Goal: Check status: Check status

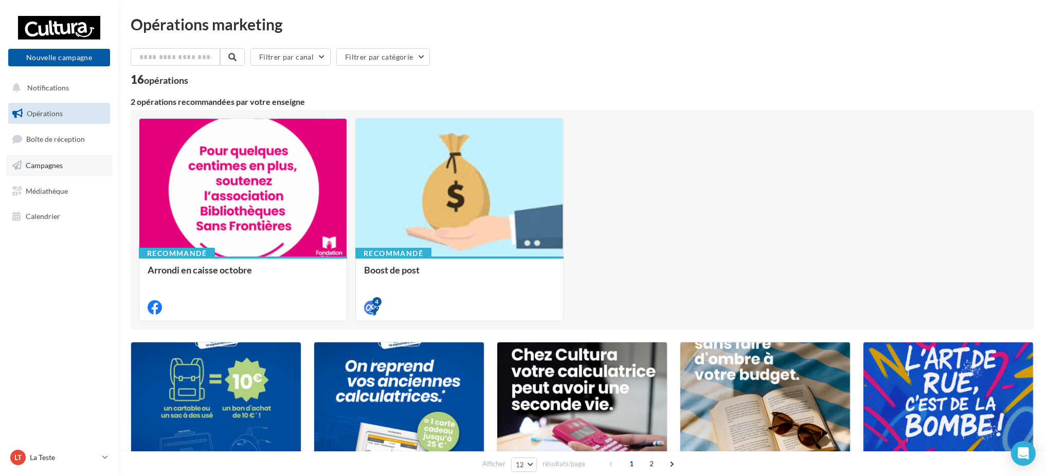
click at [46, 170] on link "Campagnes" at bounding box center [59, 166] width 106 height 22
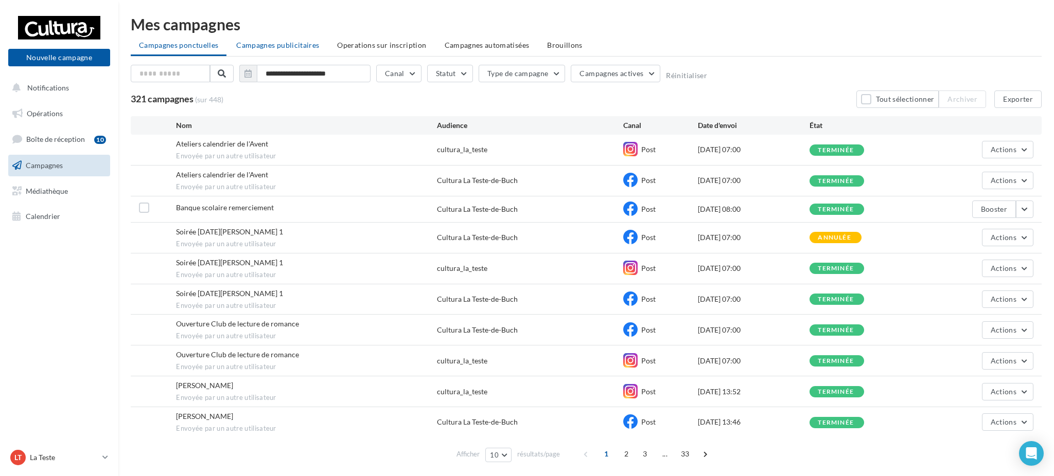
click at [236, 42] on span "Campagnes publicitaires" at bounding box center [277, 45] width 83 height 9
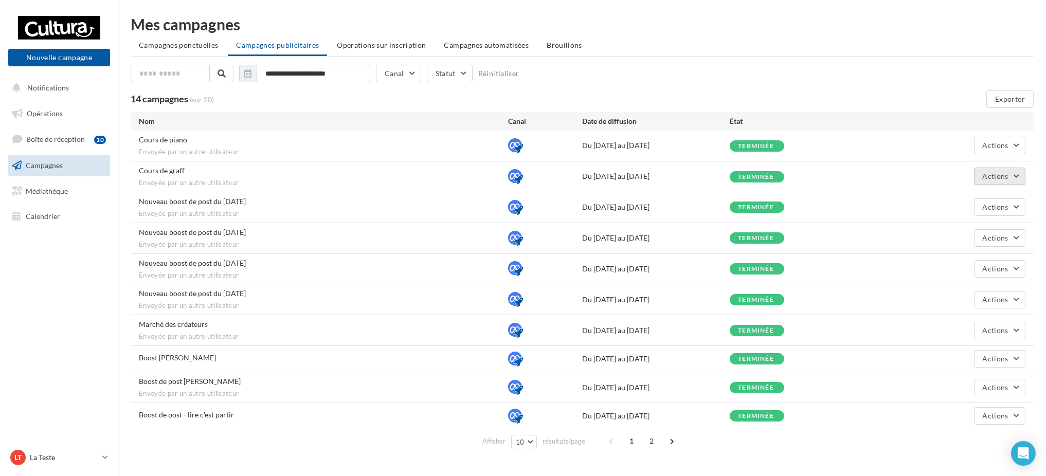
click at [991, 180] on span "Actions" at bounding box center [996, 176] width 26 height 9
click at [986, 195] on button "Voir les résultats" at bounding box center [974, 200] width 103 height 27
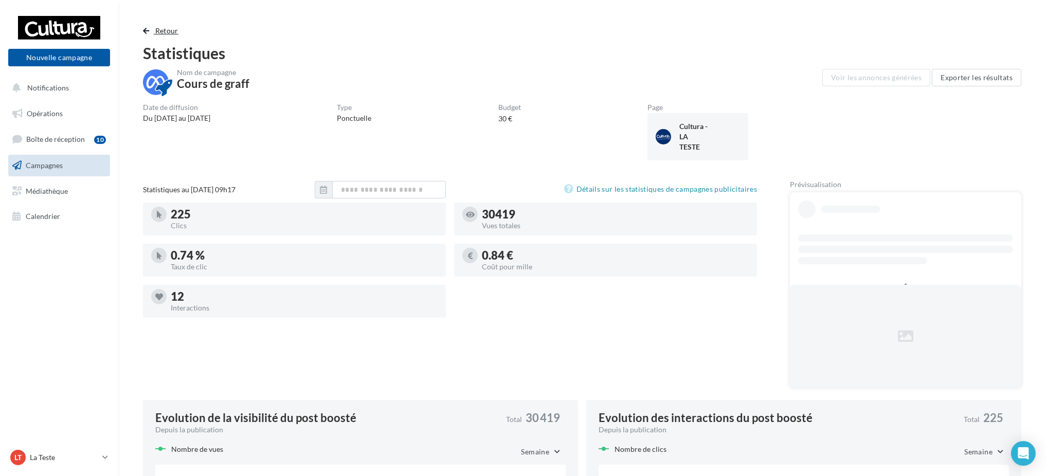
click at [152, 28] on button "Retour" at bounding box center [163, 31] width 40 height 12
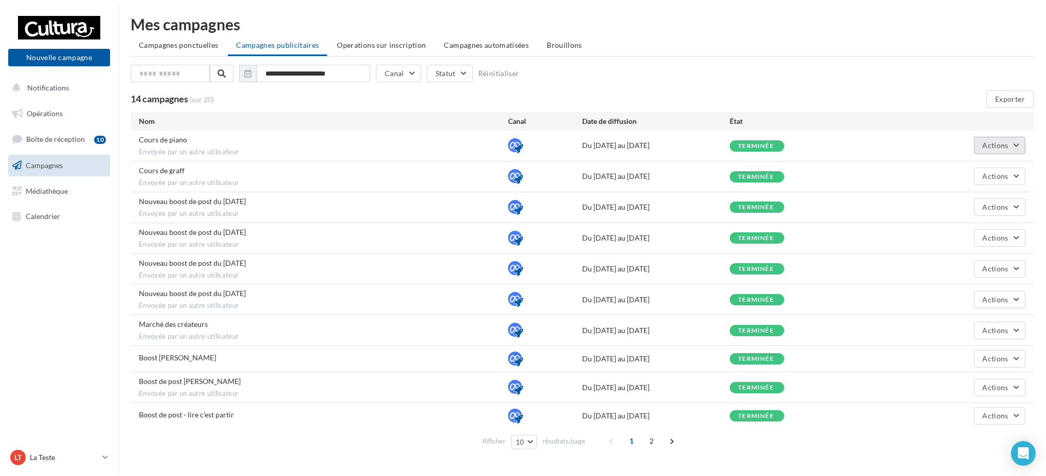
click at [989, 151] on button "Actions" at bounding box center [999, 145] width 51 height 17
click at [986, 168] on button "Voir les résultats" at bounding box center [974, 169] width 103 height 27
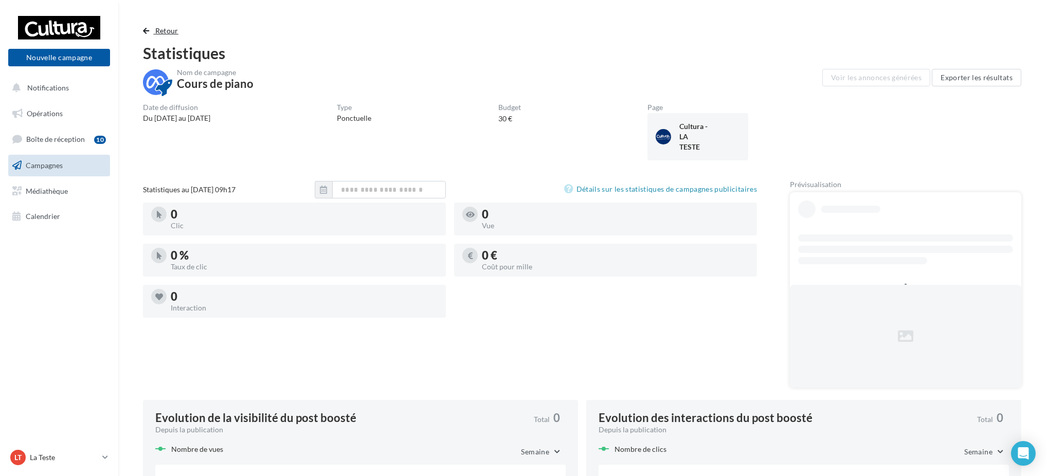
click at [167, 29] on span "Retour" at bounding box center [166, 30] width 23 height 9
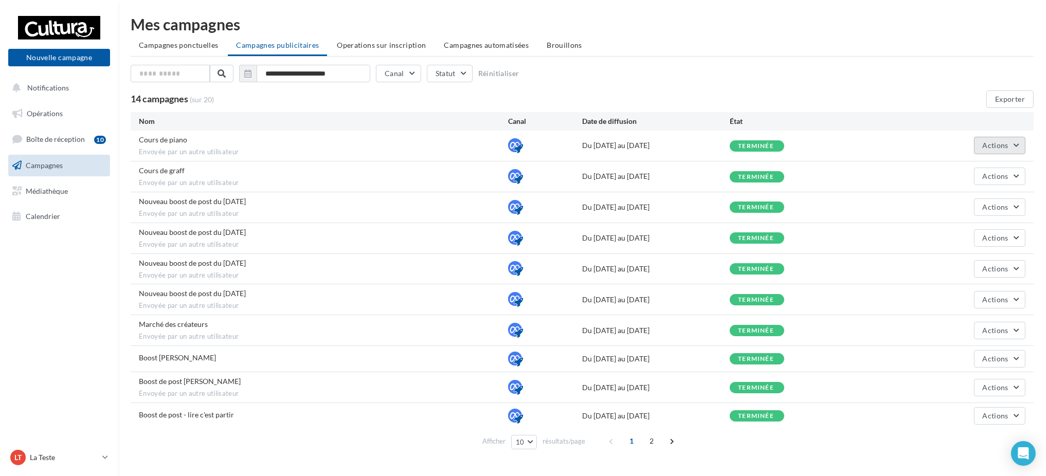
click at [996, 142] on span "Actions" at bounding box center [996, 145] width 26 height 9
click at [958, 165] on button "Voir les résultats" at bounding box center [974, 169] width 103 height 27
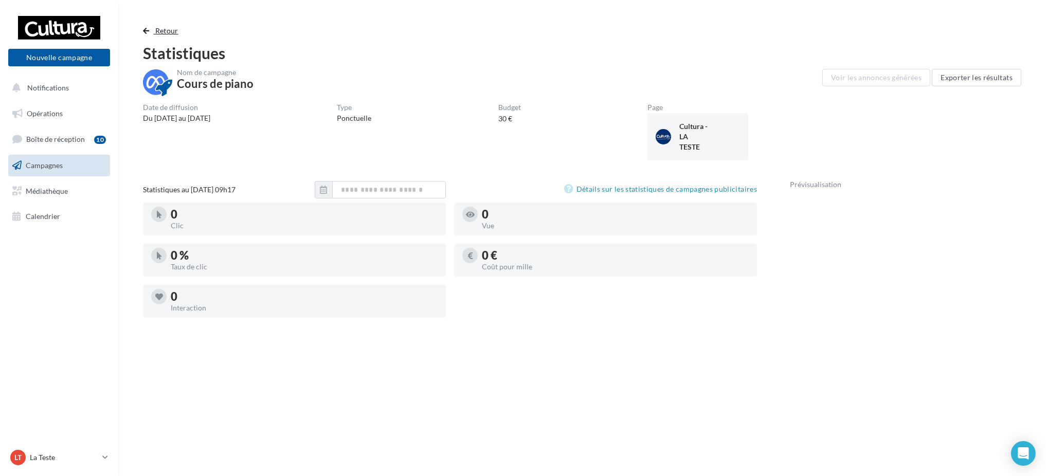
click at [172, 29] on span "Retour" at bounding box center [166, 30] width 23 height 9
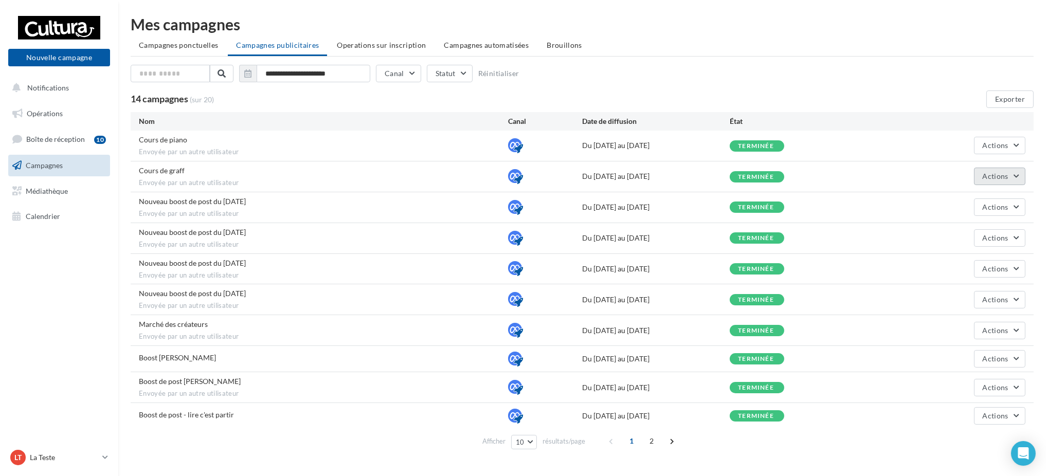
click at [979, 176] on button "Actions" at bounding box center [999, 176] width 51 height 17
click at [956, 193] on button "Voir les résultats" at bounding box center [974, 200] width 103 height 27
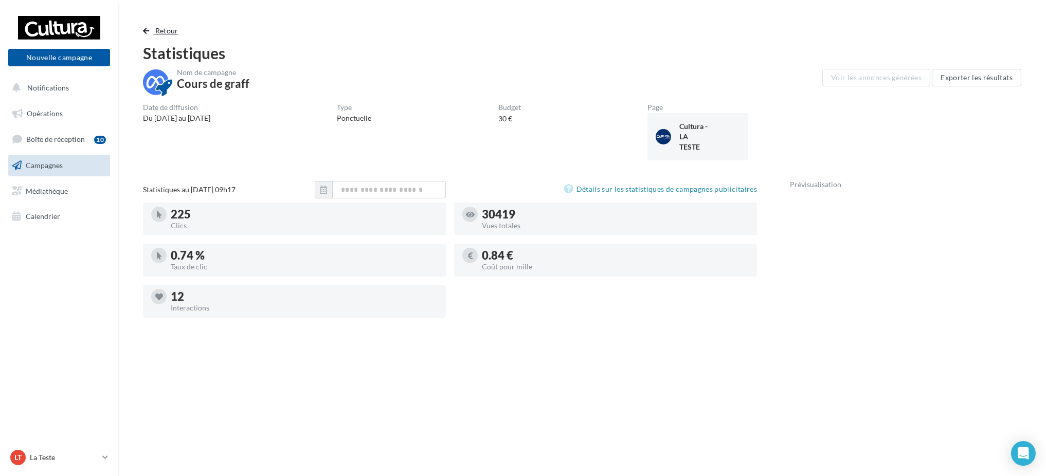
click at [157, 31] on span "Retour" at bounding box center [166, 30] width 23 height 9
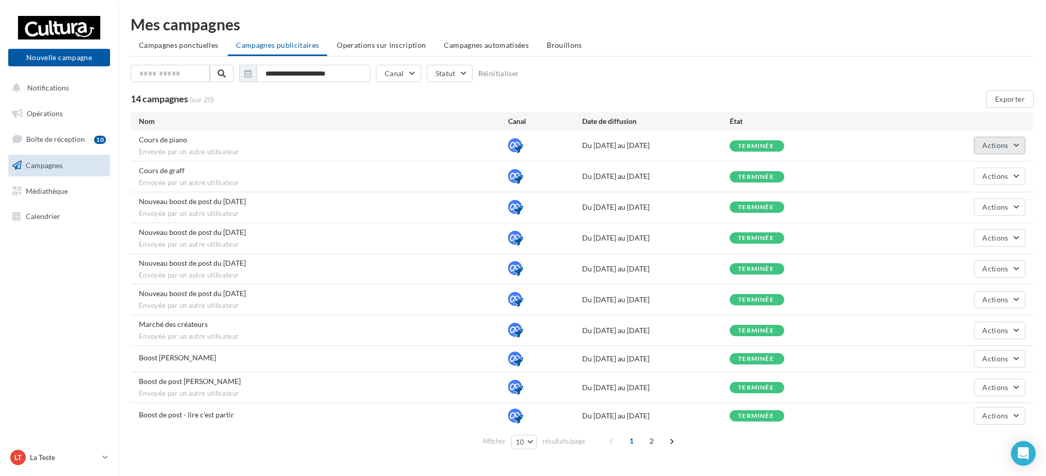
click at [1003, 149] on span "Actions" at bounding box center [996, 145] width 26 height 9
click at [983, 170] on button "Voir les résultats" at bounding box center [974, 169] width 103 height 27
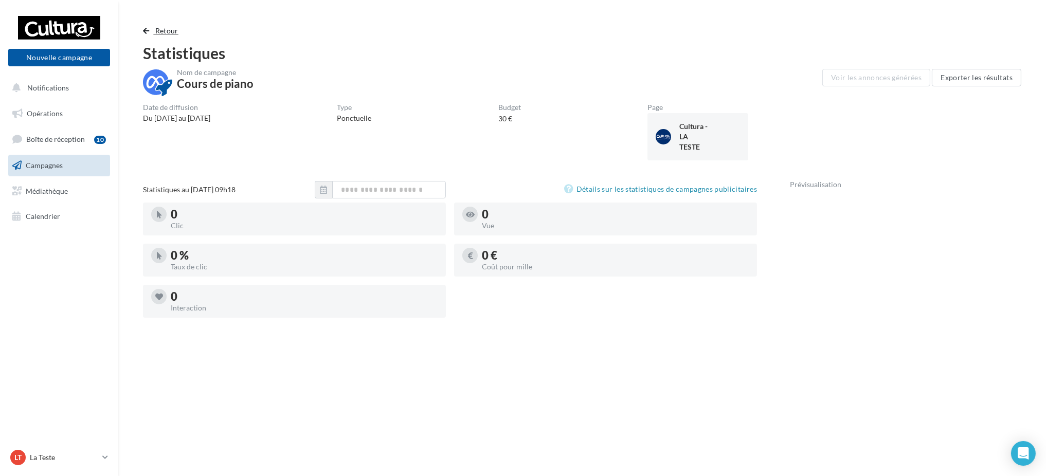
click at [156, 33] on span "Retour" at bounding box center [166, 30] width 23 height 9
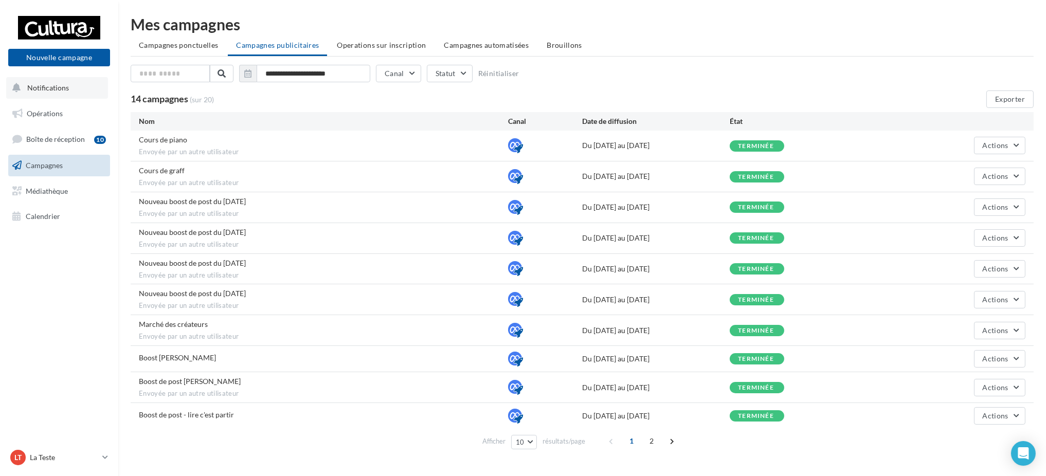
click at [67, 79] on button "Notifications" at bounding box center [57, 88] width 102 height 22
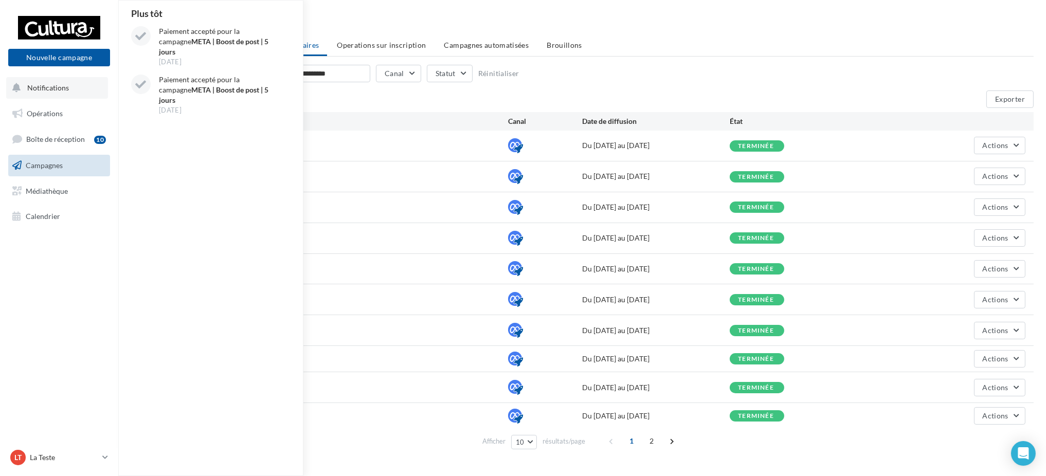
click at [227, 227] on div "Plus tôt Paiement accepté pour la campagne META | Boost de post | 5 jours 04 se…" at bounding box center [211, 238] width 185 height 475
click at [36, 459] on p "La Teste" at bounding box center [64, 458] width 68 height 10
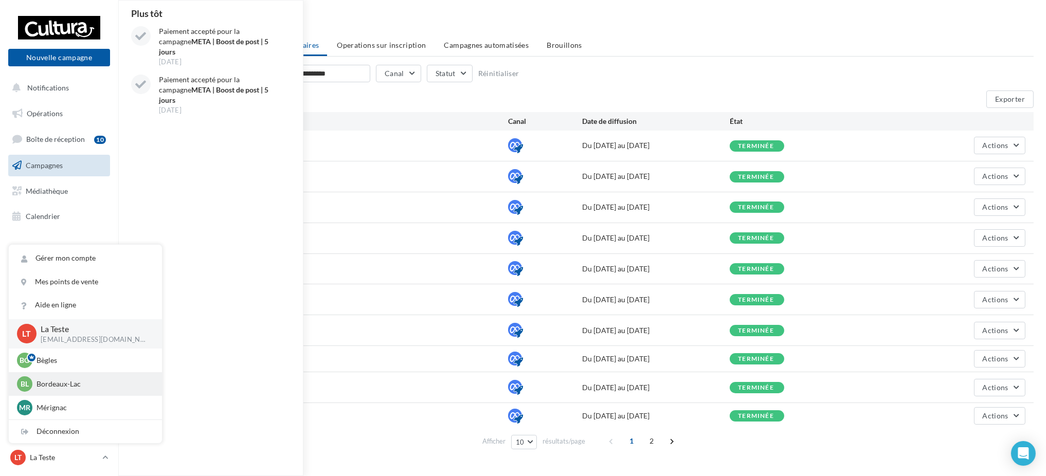
click at [63, 385] on p "Bordeaux-Lac" at bounding box center [93, 384] width 113 height 10
